Goal: Find contact information: Find contact information

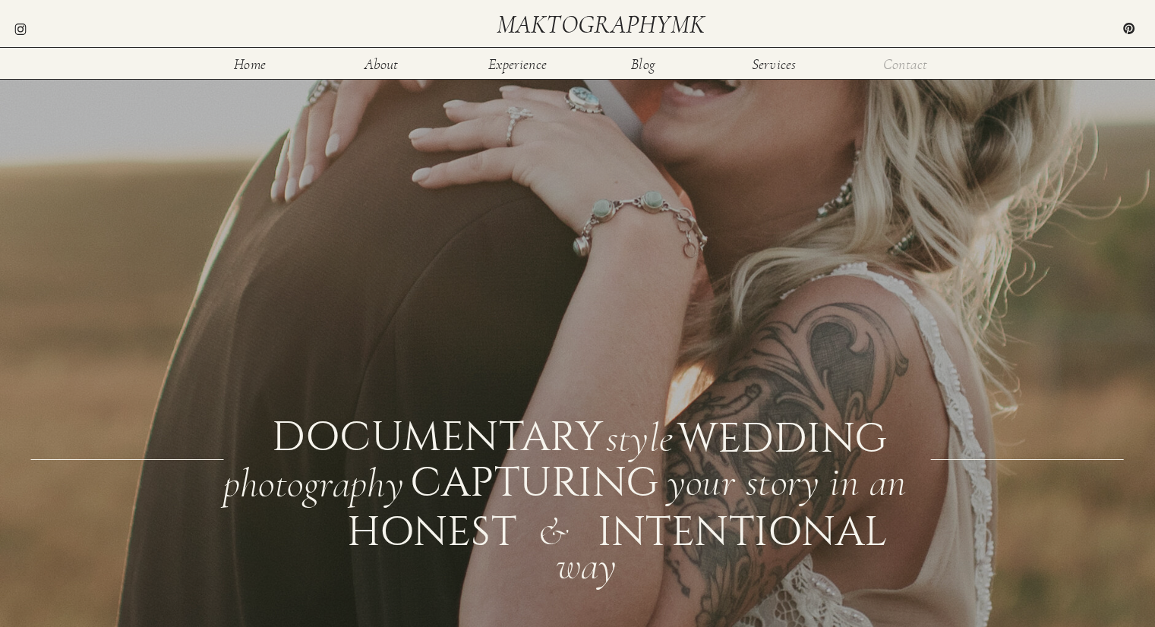
click at [896, 65] on nav "Contact" at bounding box center [905, 63] width 49 height 13
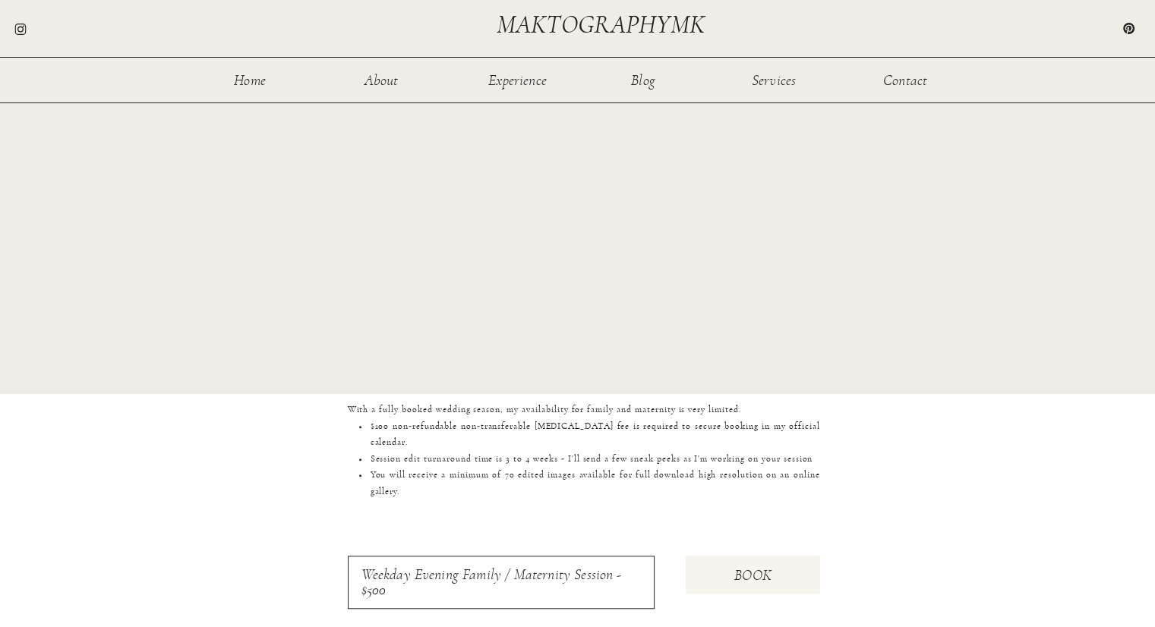
scroll to position [1376, 0]
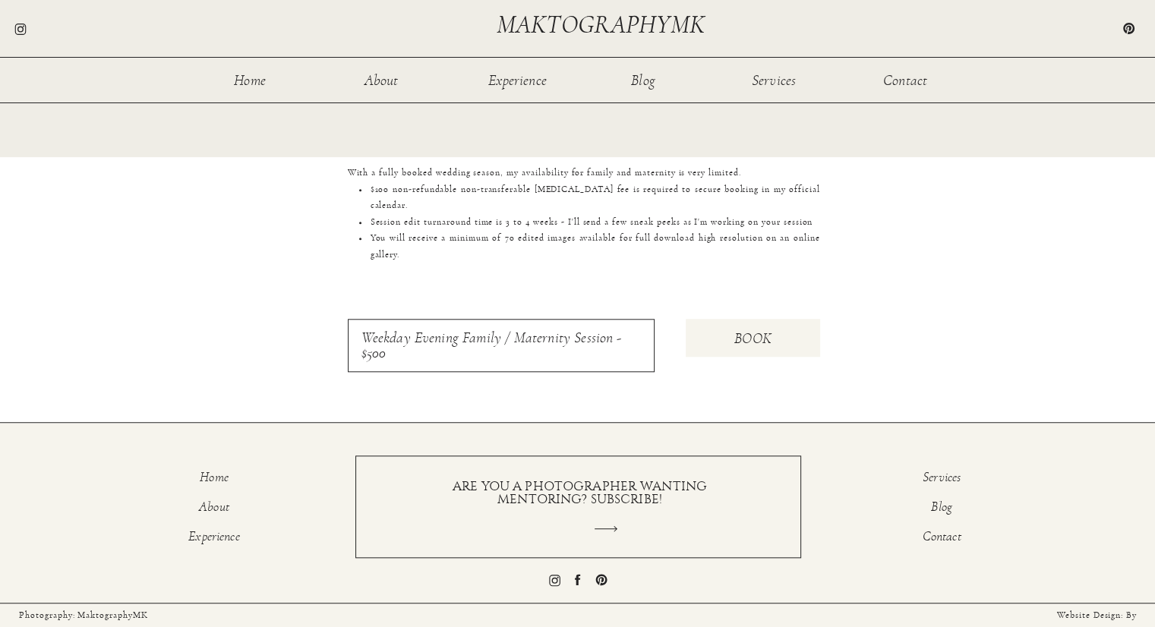
click at [576, 581] on icon at bounding box center [576, 579] width 5 height 11
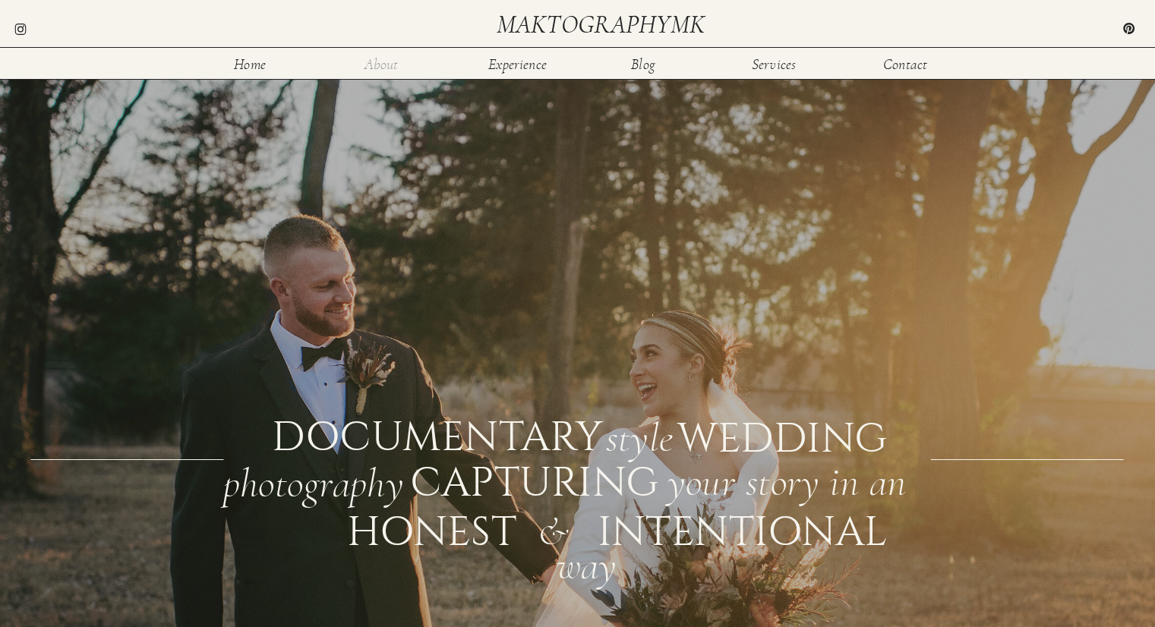
click at [402, 66] on nav "About" at bounding box center [381, 63] width 49 height 13
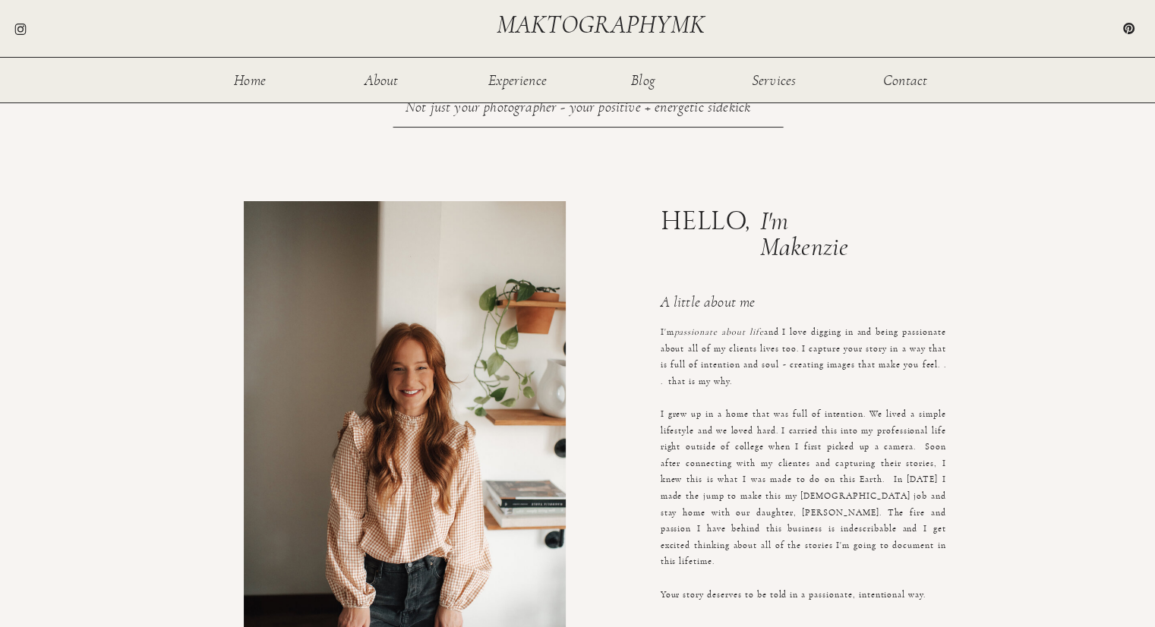
scroll to position [141, 0]
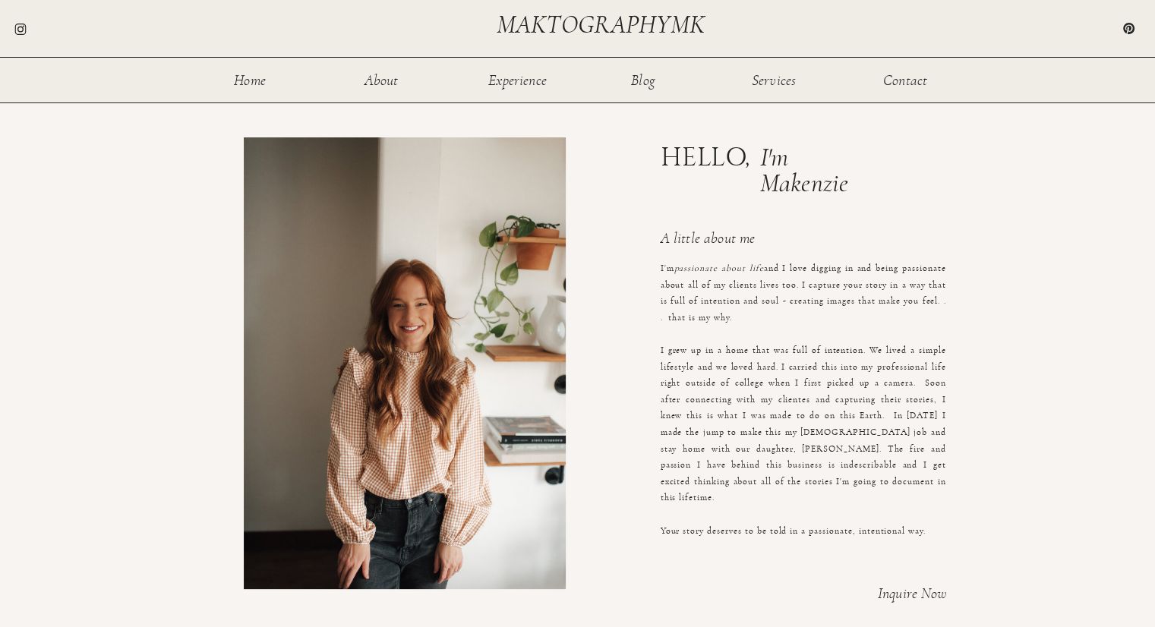
click at [797, 165] on h1 "I'm Makenzie" at bounding box center [816, 155] width 112 height 20
copy h1 "Makenzie"
